Goal: Transaction & Acquisition: Purchase product/service

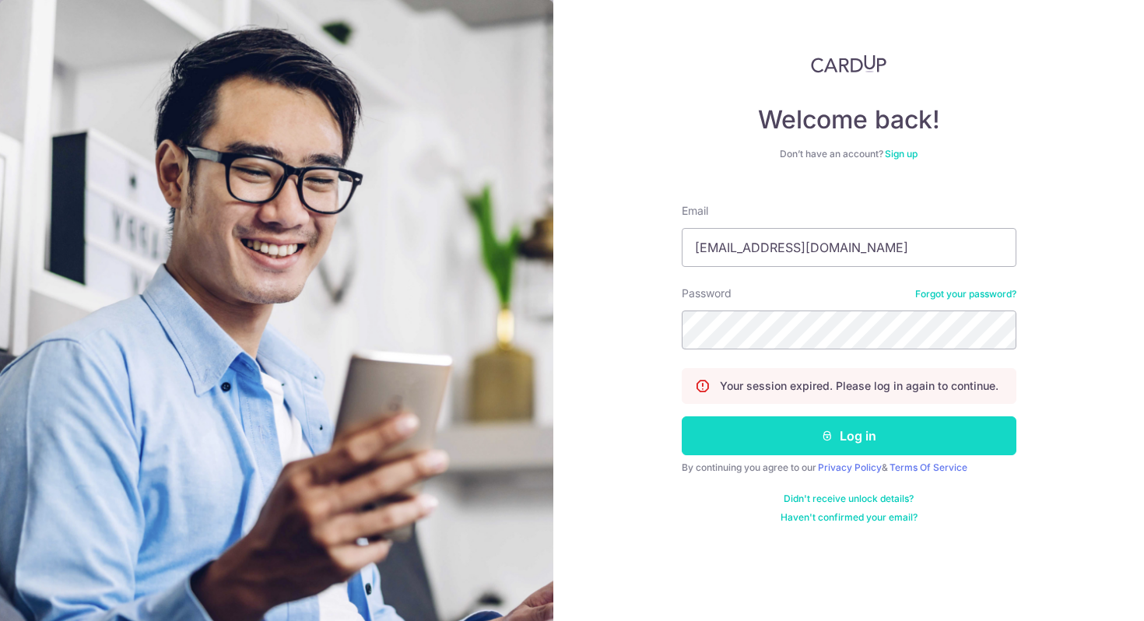
click at [756, 451] on button "Log in" at bounding box center [849, 435] width 335 height 39
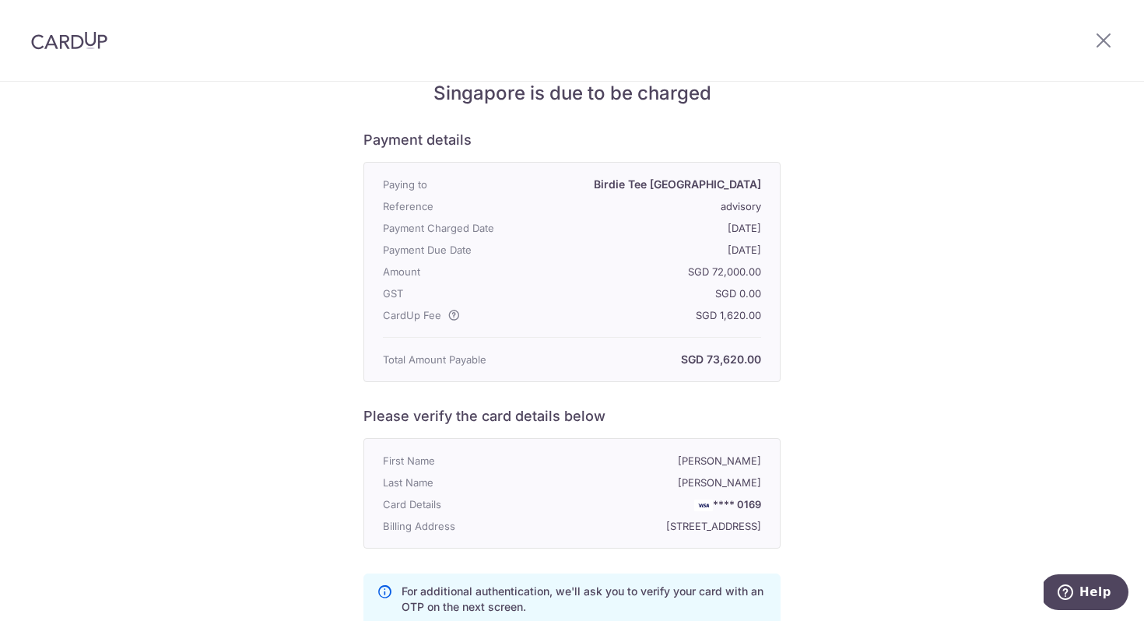
scroll to position [263, 0]
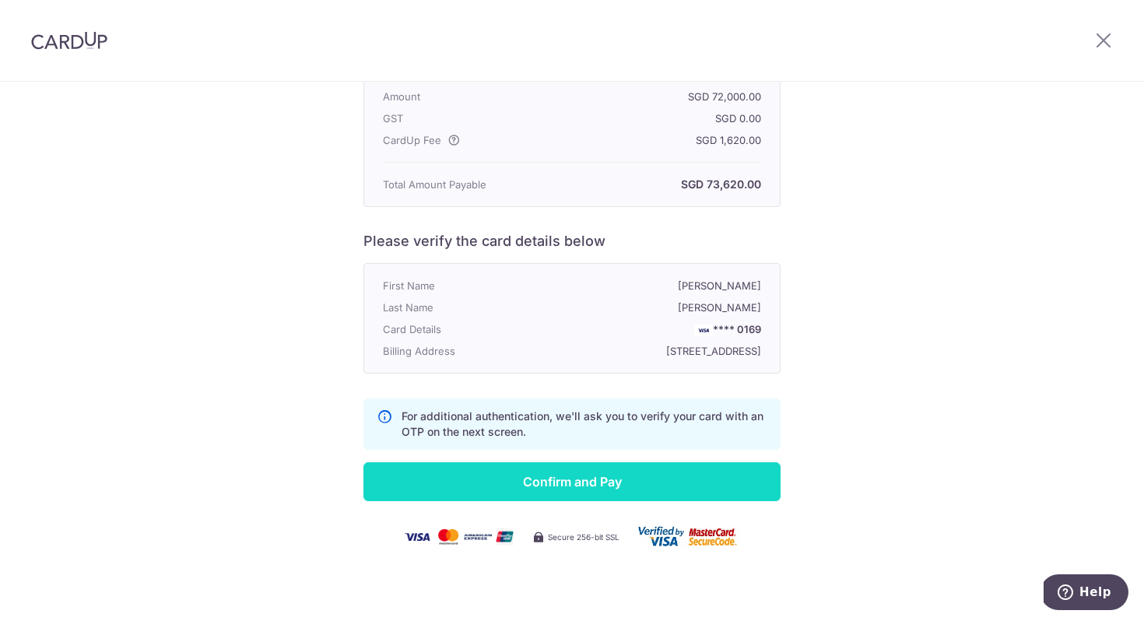
click at [644, 492] on input "Confirm and Pay" at bounding box center [571, 481] width 417 height 39
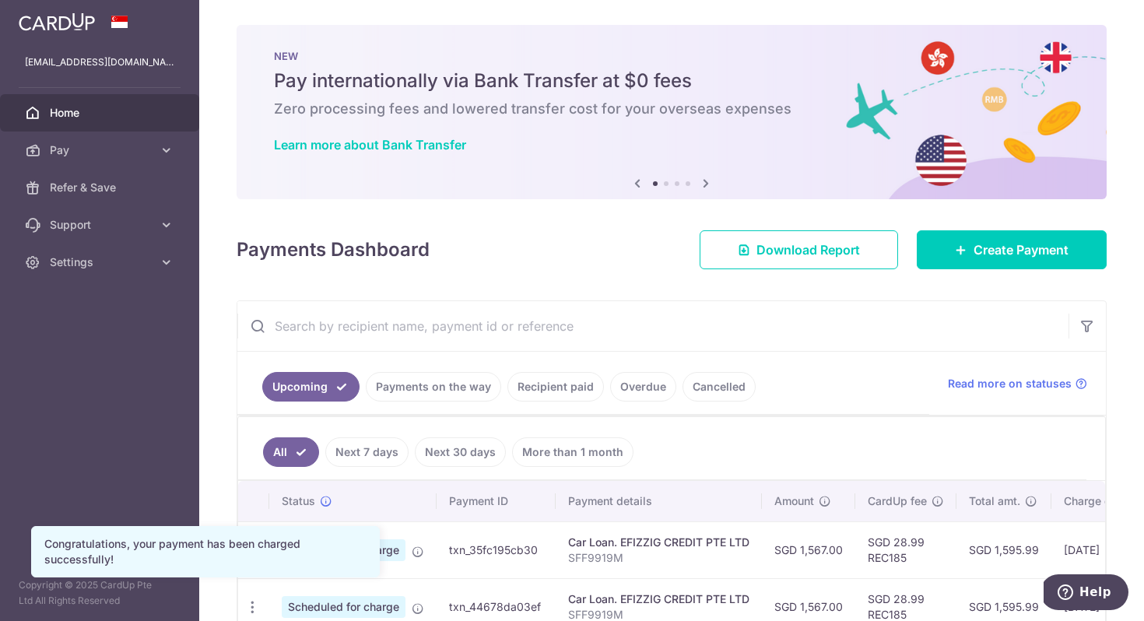
scroll to position [156, 0]
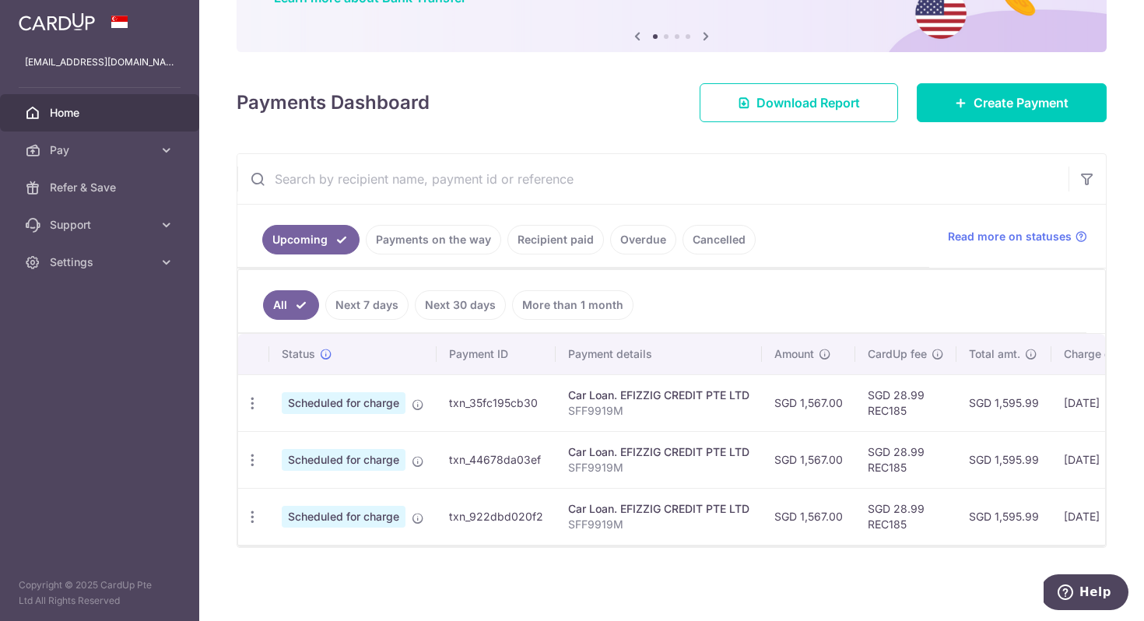
click at [438, 241] on link "Payments on the way" at bounding box center [433, 240] width 135 height 30
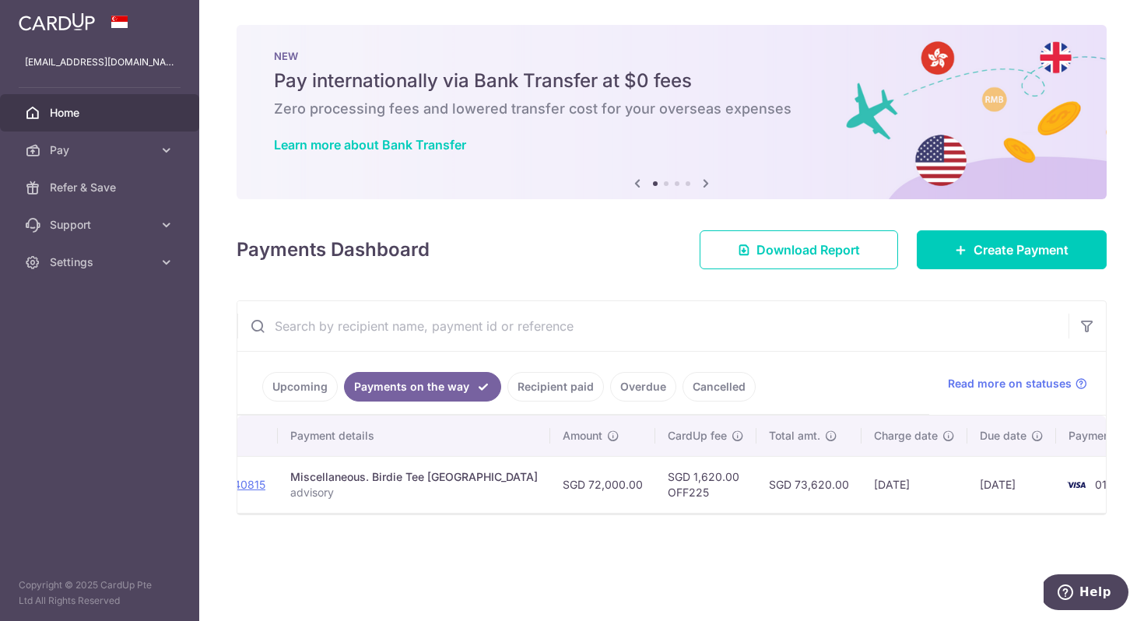
scroll to position [0, 0]
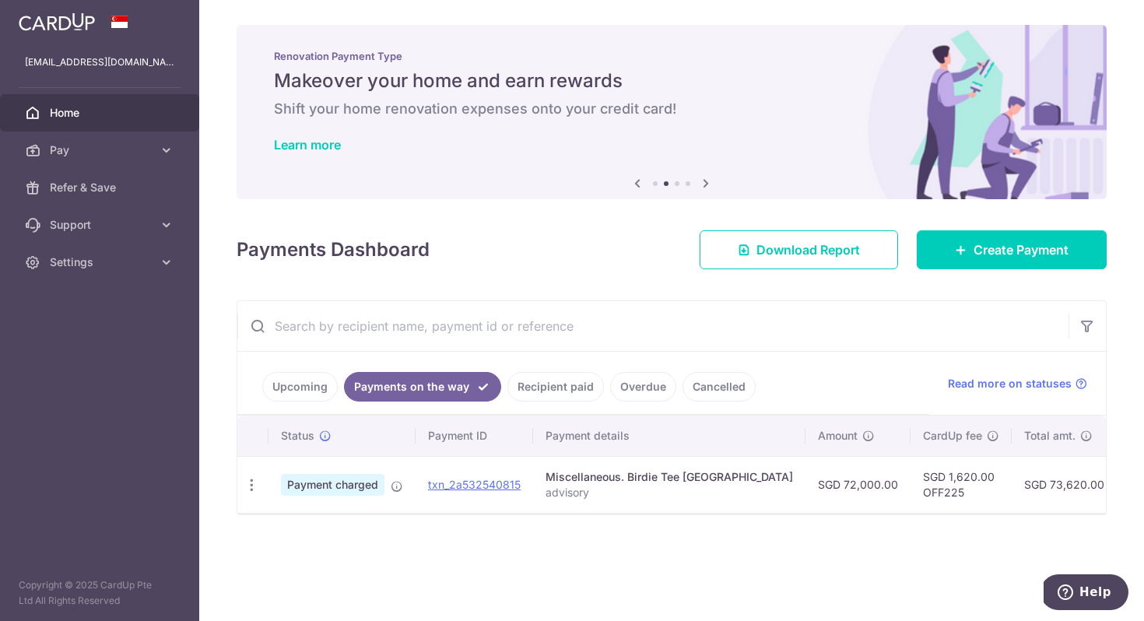
click at [314, 388] on link "Upcoming" at bounding box center [299, 387] width 75 height 30
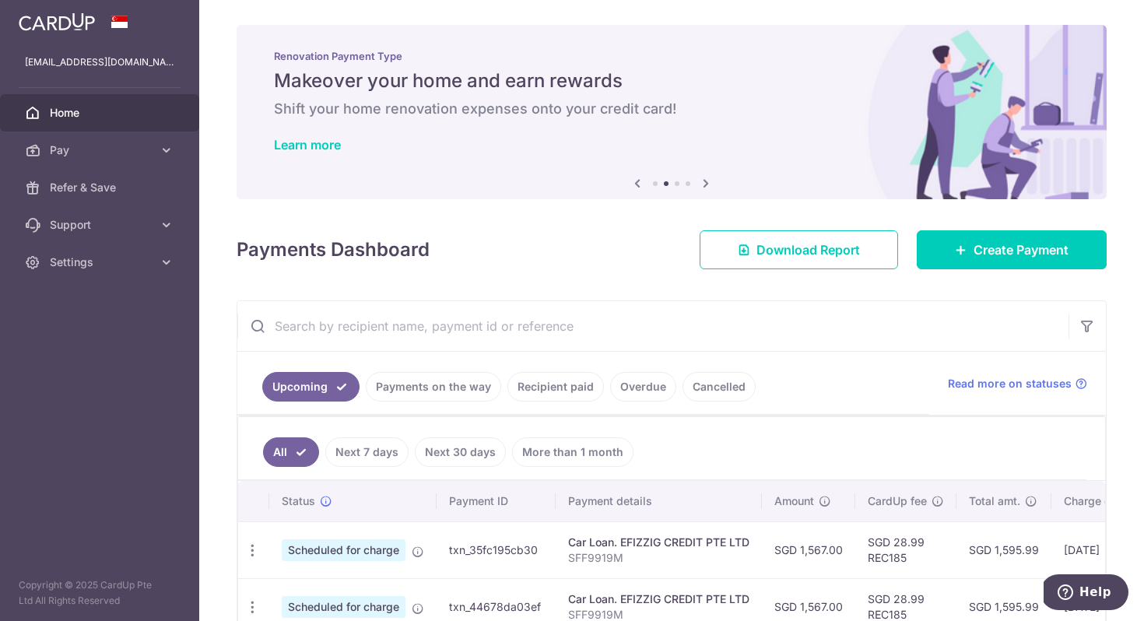
click at [455, 380] on link "Payments on the way" at bounding box center [433, 387] width 135 height 30
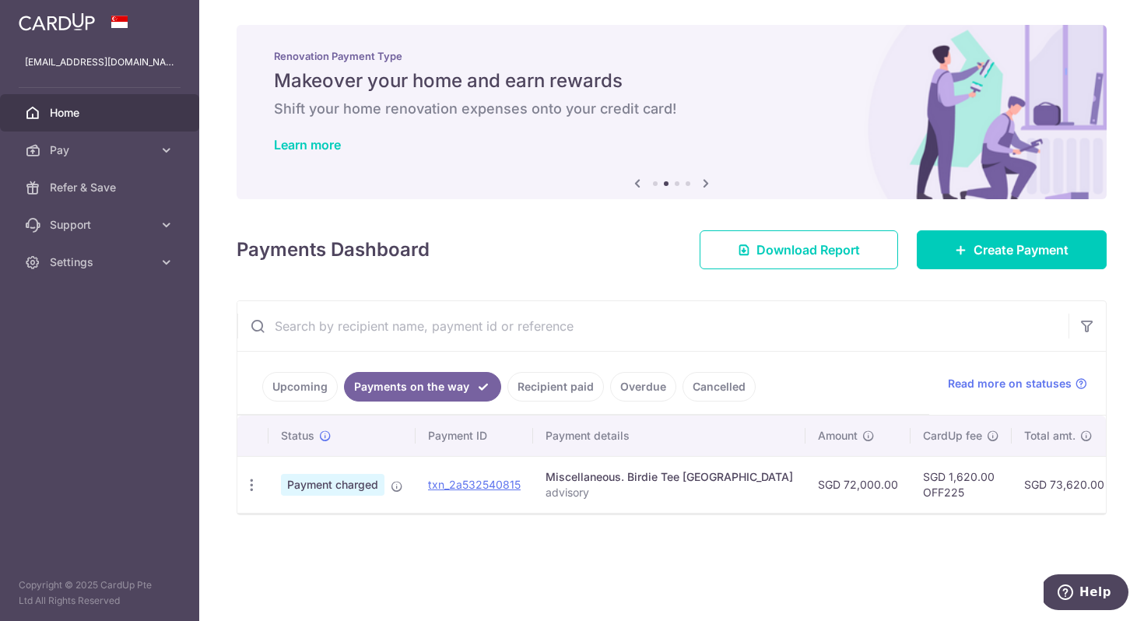
click at [575, 385] on link "Recipient paid" at bounding box center [555, 387] width 97 height 30
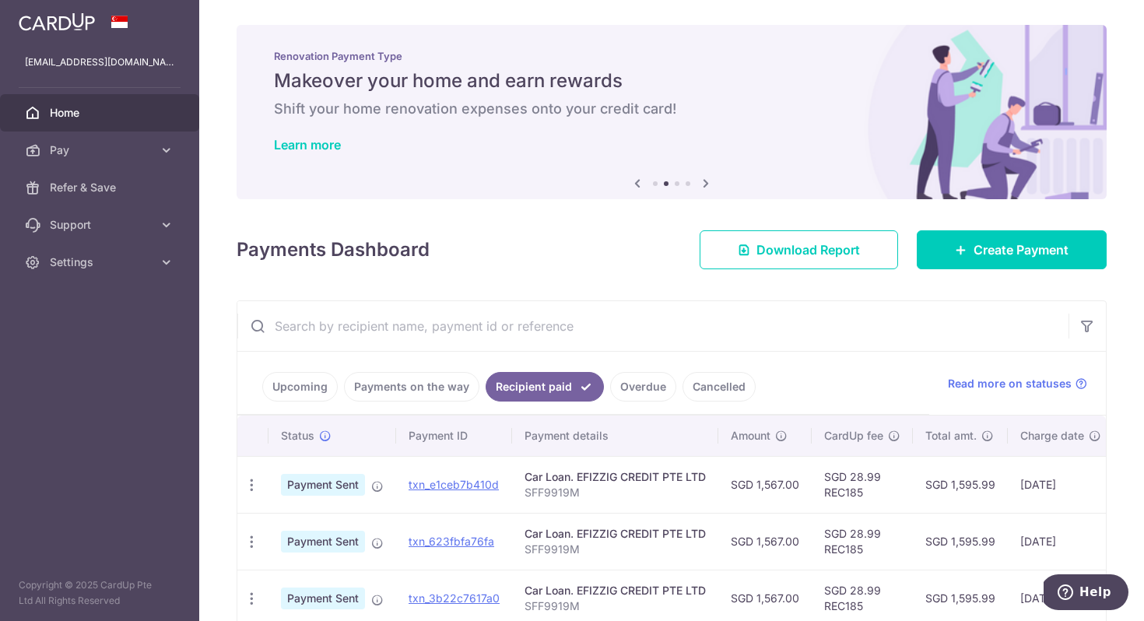
click at [441, 386] on link "Payments on the way" at bounding box center [411, 387] width 135 height 30
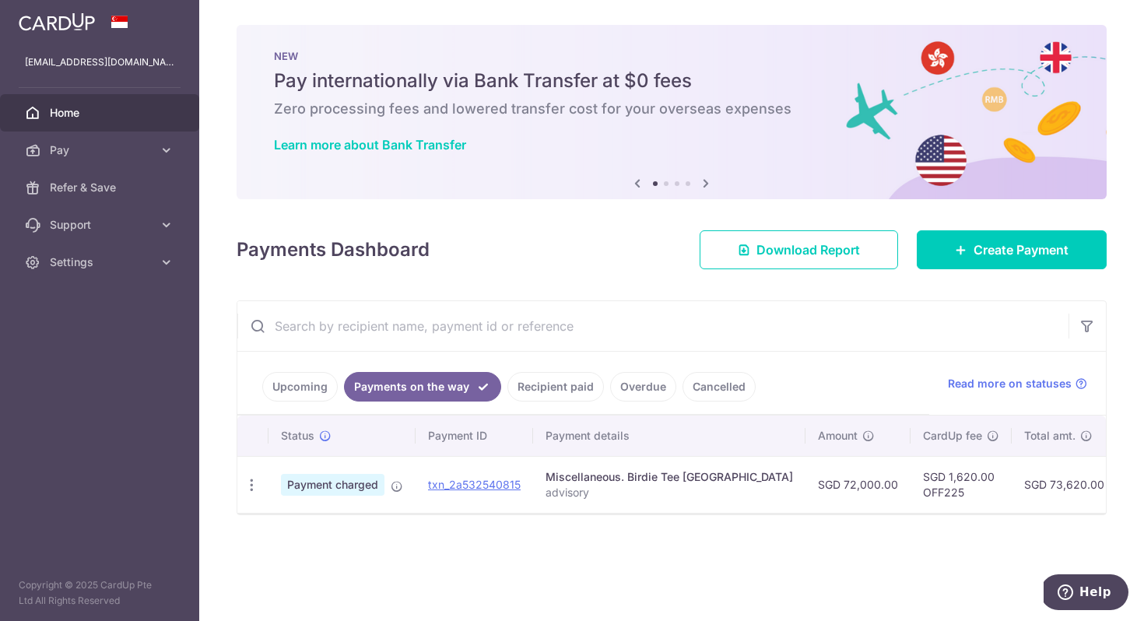
click at [590, 283] on div "× Pause Schedule Pause all future payments in this series Pause just this one p…" at bounding box center [671, 310] width 945 height 621
click at [613, 281] on div "× Pause Schedule Pause all future payments in this series Pause just this one p…" at bounding box center [671, 310] width 945 height 621
